Goal: Task Accomplishment & Management: Use online tool/utility

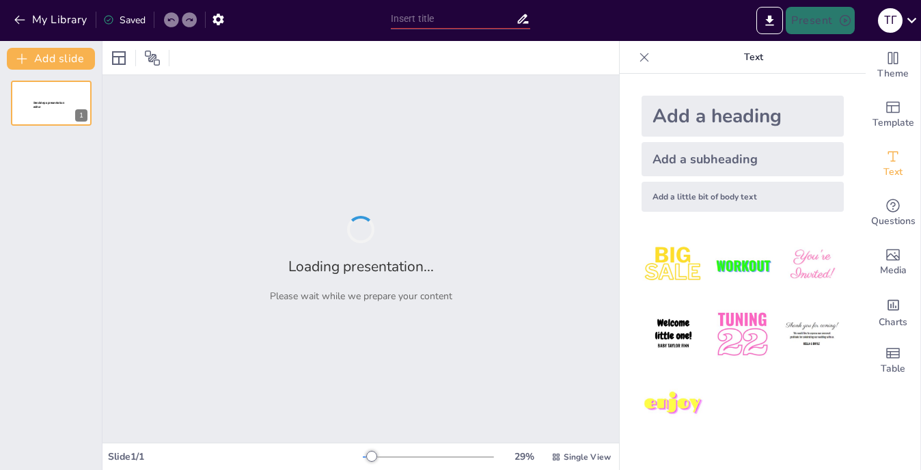
type input "Збереження культурної спадщини: Аналіз народних пісень [GEOGRAPHIC_DATA]"
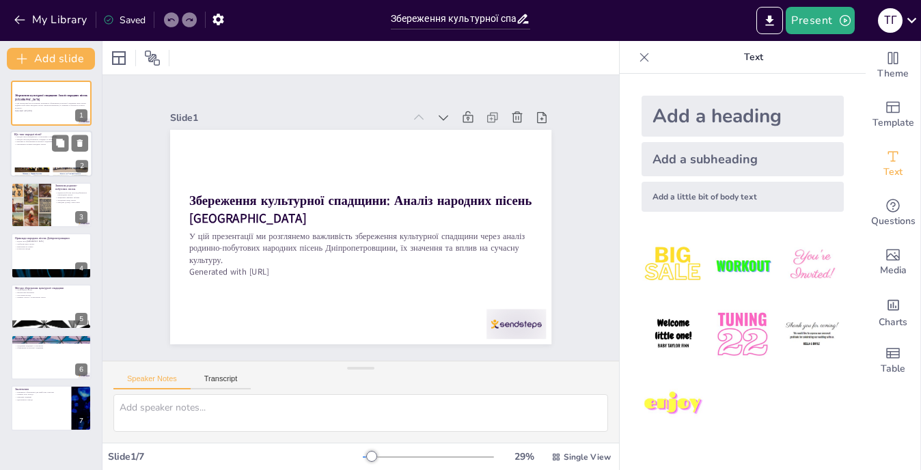
click at [38, 150] on div at bounding box center [51, 154] width 82 height 46
type textarea "Loremips dolorsit ametco a elitseddo e temporinc u laboreet dolorema aliquae ad…"
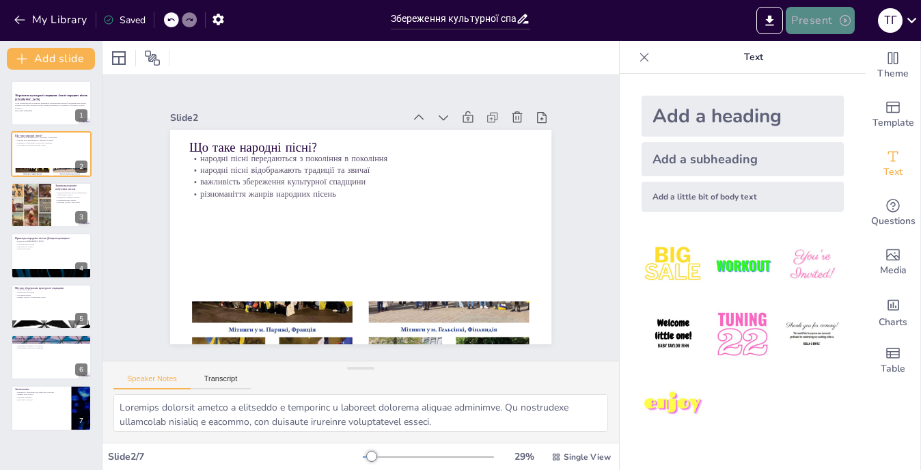
click at [803, 11] on button "Present" at bounding box center [820, 20] width 68 height 27
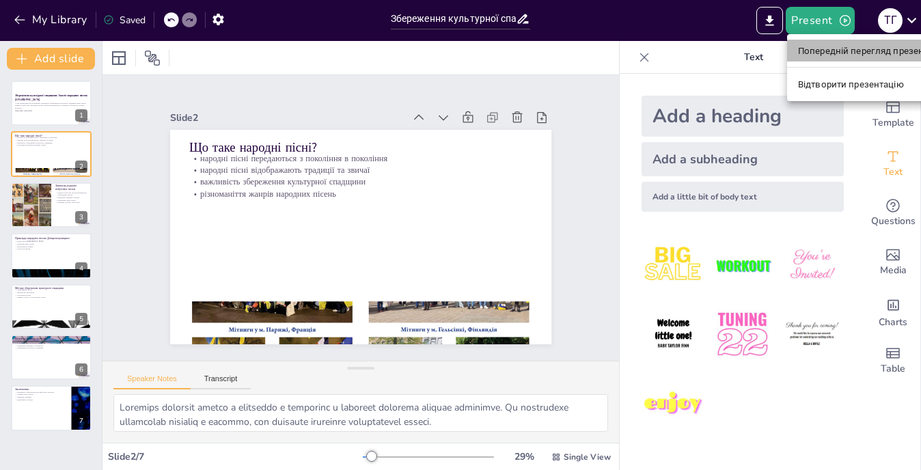
click at [851, 47] on font "Попередній перегляд презентації" at bounding box center [870, 51] width 145 height 10
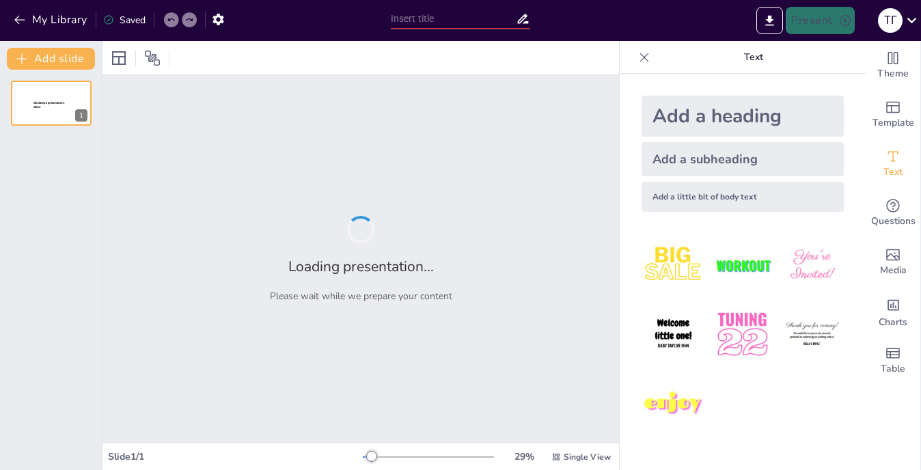
type input "Збереження культурної спадщини: Аналіз народних пісень [GEOGRAPHIC_DATA]"
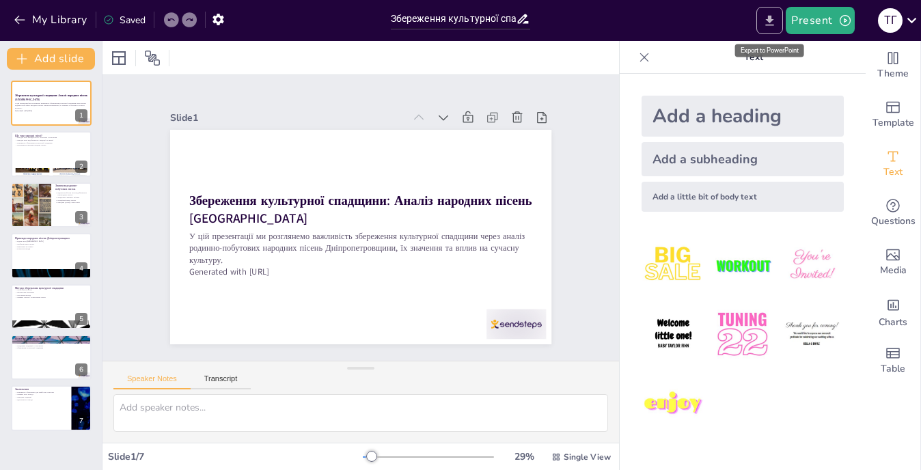
click at [774, 10] on button "Export to PowerPoint" at bounding box center [769, 20] width 27 height 27
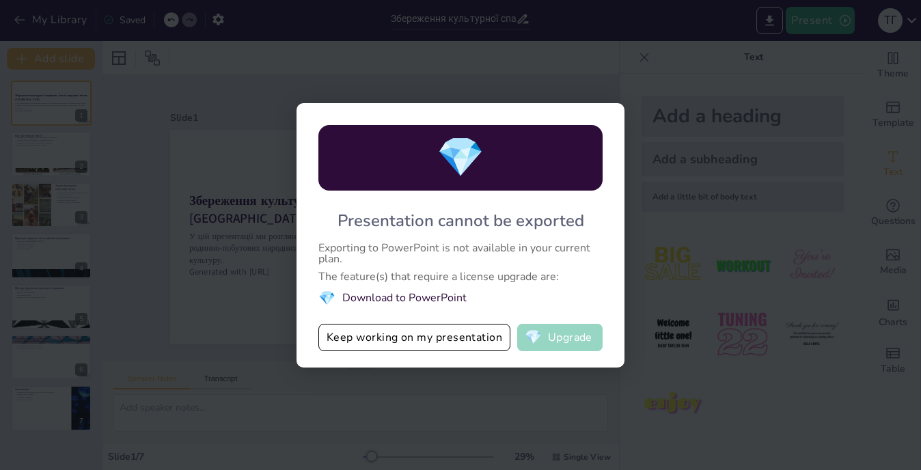
click at [578, 335] on button "💎 Upgrade" at bounding box center [559, 337] width 85 height 27
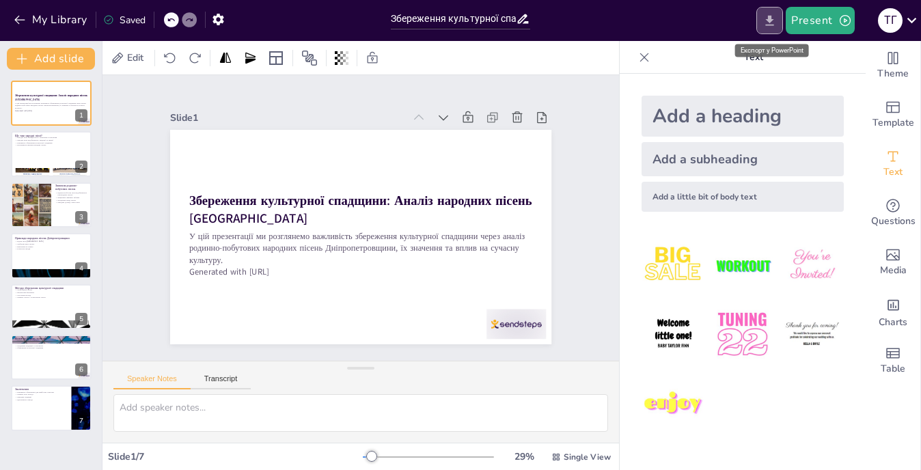
click at [773, 24] on icon "Export to PowerPoint" at bounding box center [769, 21] width 14 height 14
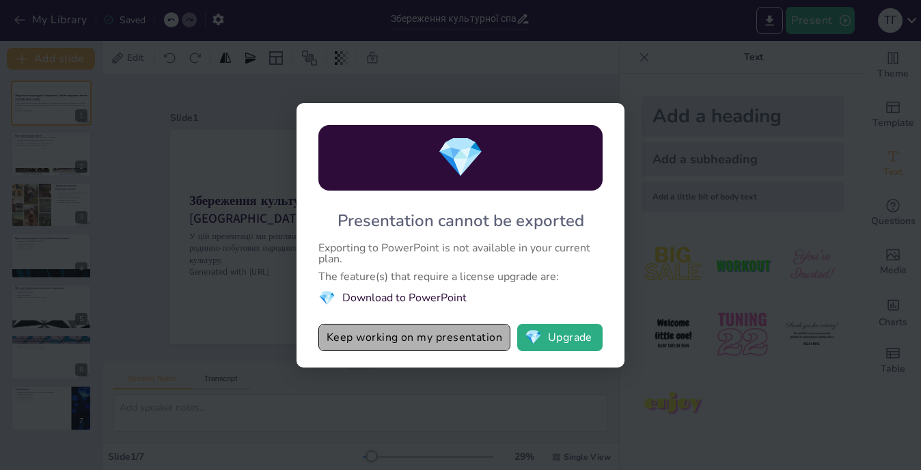
drag, startPoint x: 465, startPoint y: 332, endPoint x: 482, endPoint y: 326, distance: 18.2
click at [466, 331] on button "Keep working on my presentation" at bounding box center [414, 337] width 192 height 27
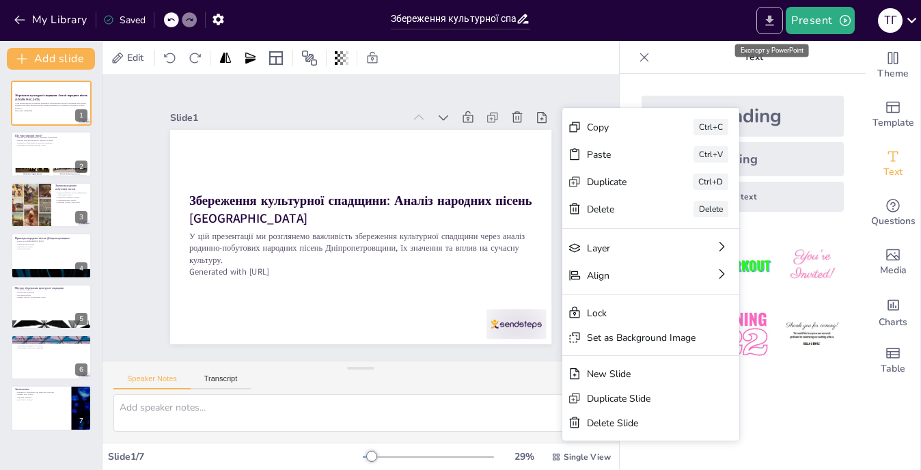
click at [772, 21] on icon "Export to PowerPoint" at bounding box center [770, 20] width 8 height 10
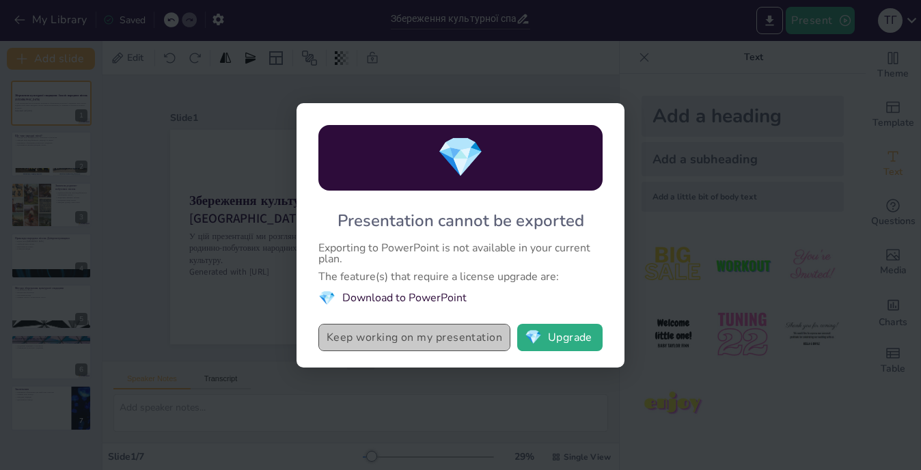
click at [495, 331] on button "Keep working on my presentation" at bounding box center [414, 337] width 192 height 27
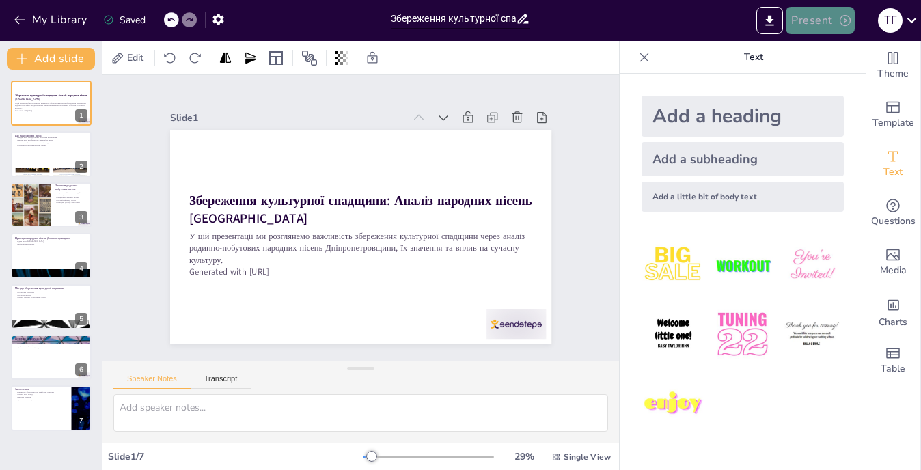
click at [817, 27] on button "Present" at bounding box center [820, 20] width 68 height 27
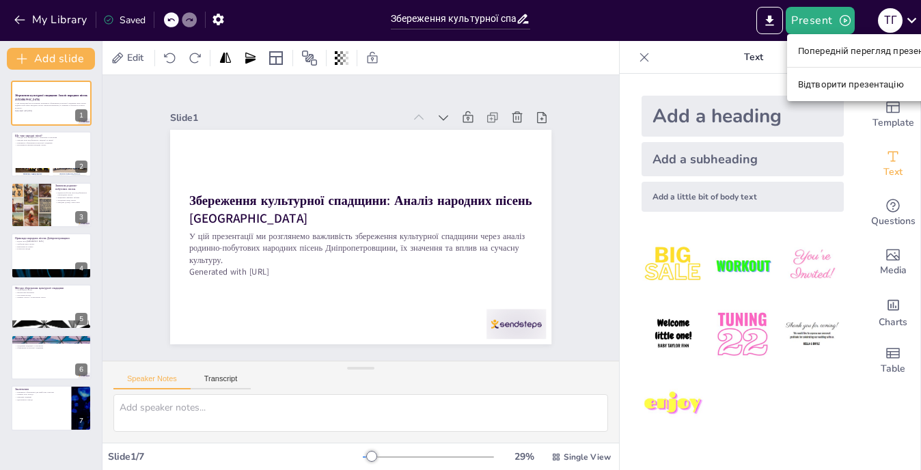
click at [825, 85] on font "Відтворити презентацію" at bounding box center [851, 84] width 106 height 10
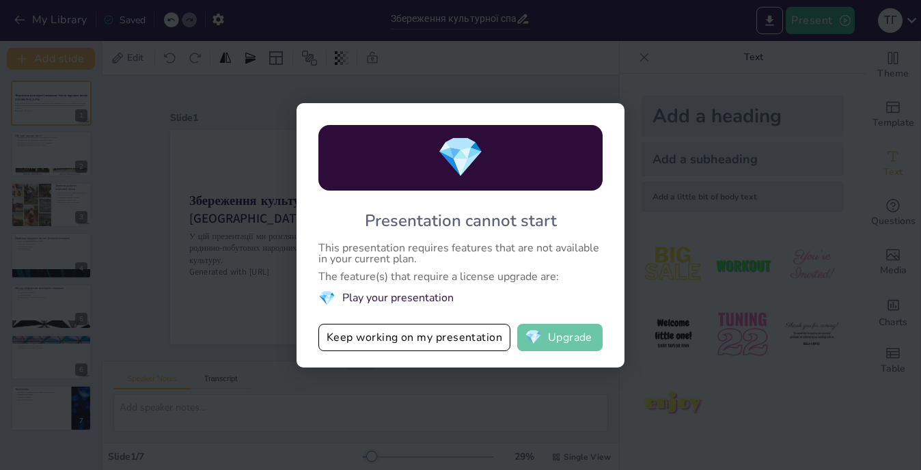
click at [577, 335] on button "💎 Upgrade" at bounding box center [559, 337] width 85 height 27
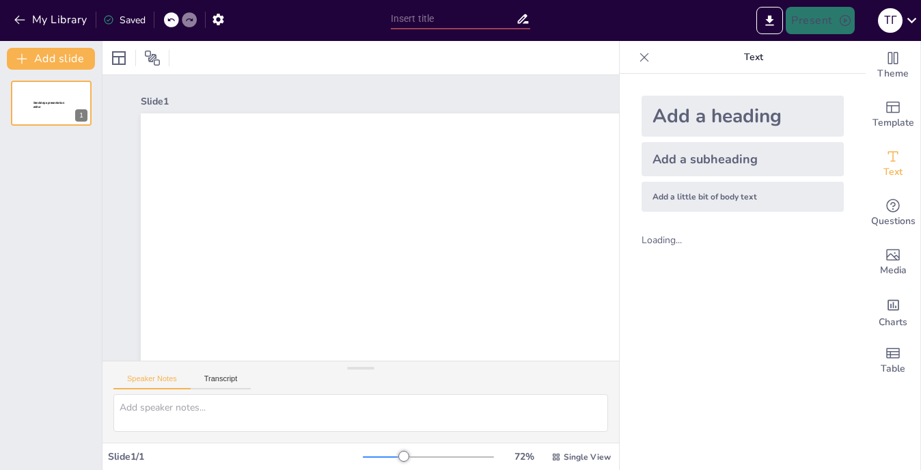
type input "Збереження культурної спадщини: Аналіз народних пісень [GEOGRAPHIC_DATA]"
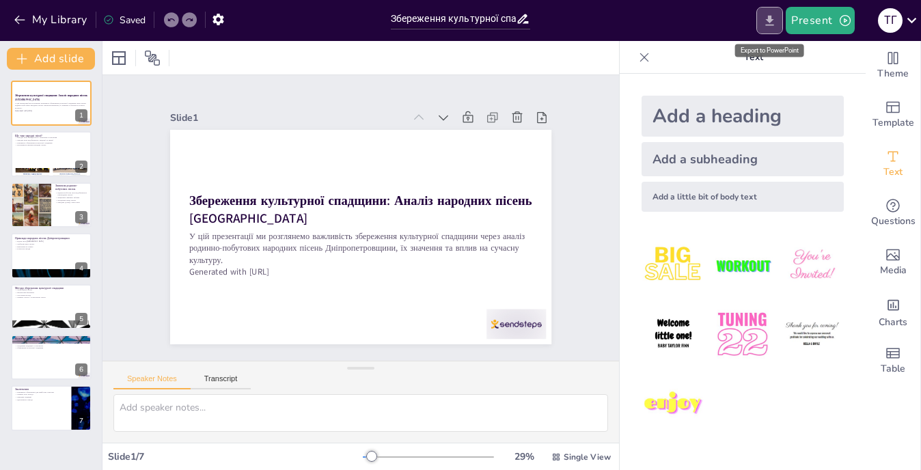
click at [768, 18] on icon "Export to PowerPoint" at bounding box center [769, 21] width 14 height 14
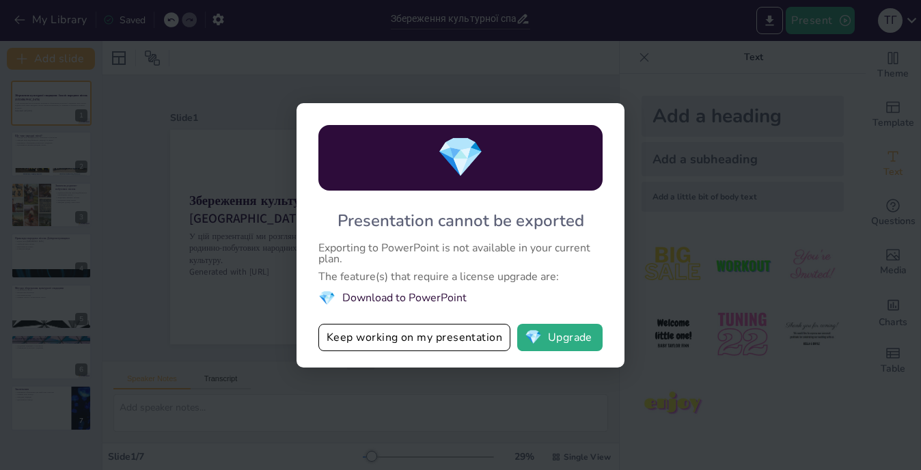
click at [178, 240] on div "💎 Presentation cannot be exported Exporting to PowerPoint is not available in y…" at bounding box center [460, 235] width 921 height 470
drag, startPoint x: 413, startPoint y: 354, endPoint x: 421, endPoint y: 340, distance: 16.2
click at [413, 347] on div "💎 Presentation cannot be exported Exporting to PowerPoint is not available in y…" at bounding box center [460, 235] width 328 height 264
click at [422, 339] on button "Keep working on my presentation" at bounding box center [414, 337] width 192 height 27
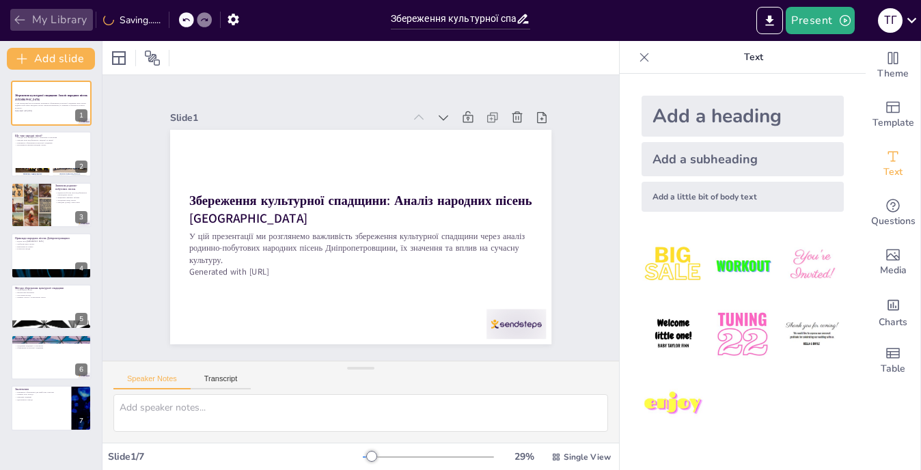
click at [59, 21] on button "My Library" at bounding box center [51, 20] width 83 height 22
